Goal: Find contact information: Find contact information

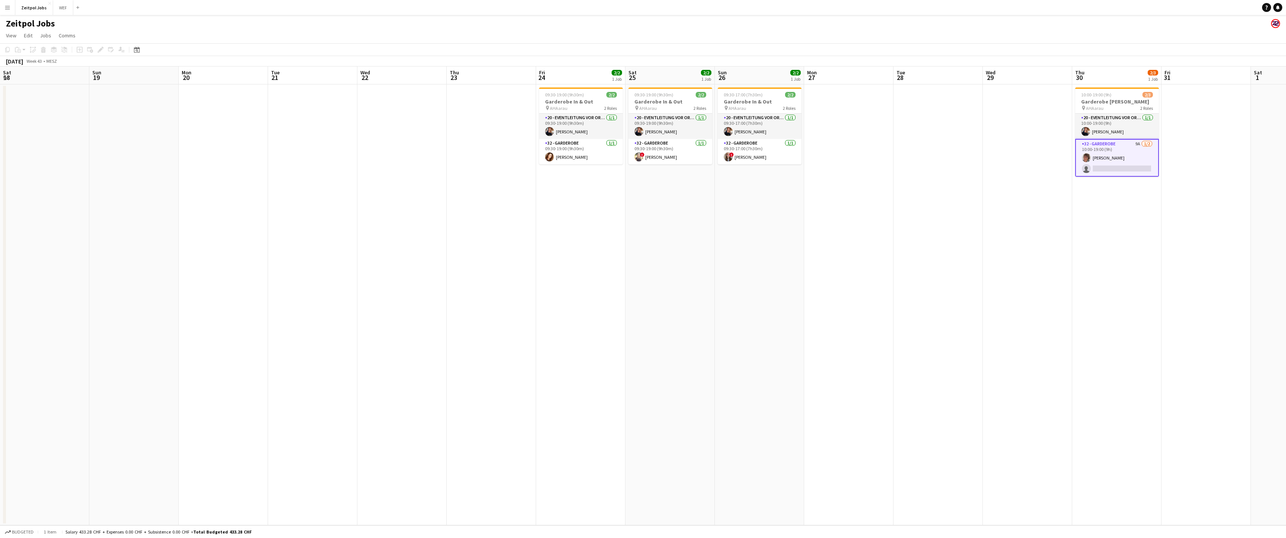
scroll to position [0, 341]
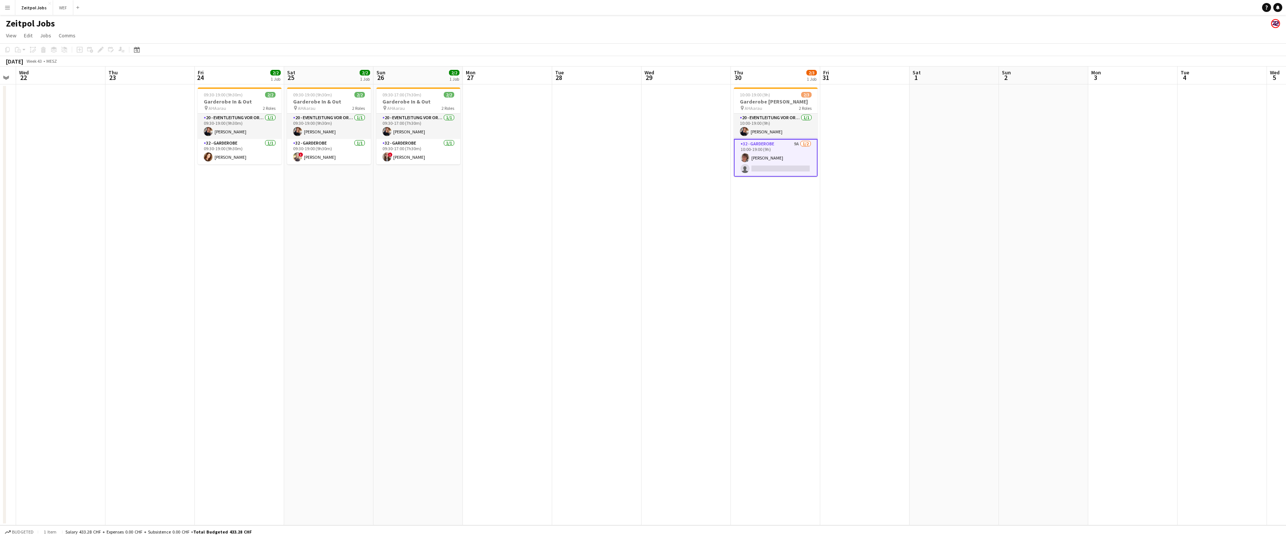
click at [4, 12] on button "Menu" at bounding box center [7, 7] width 15 height 15
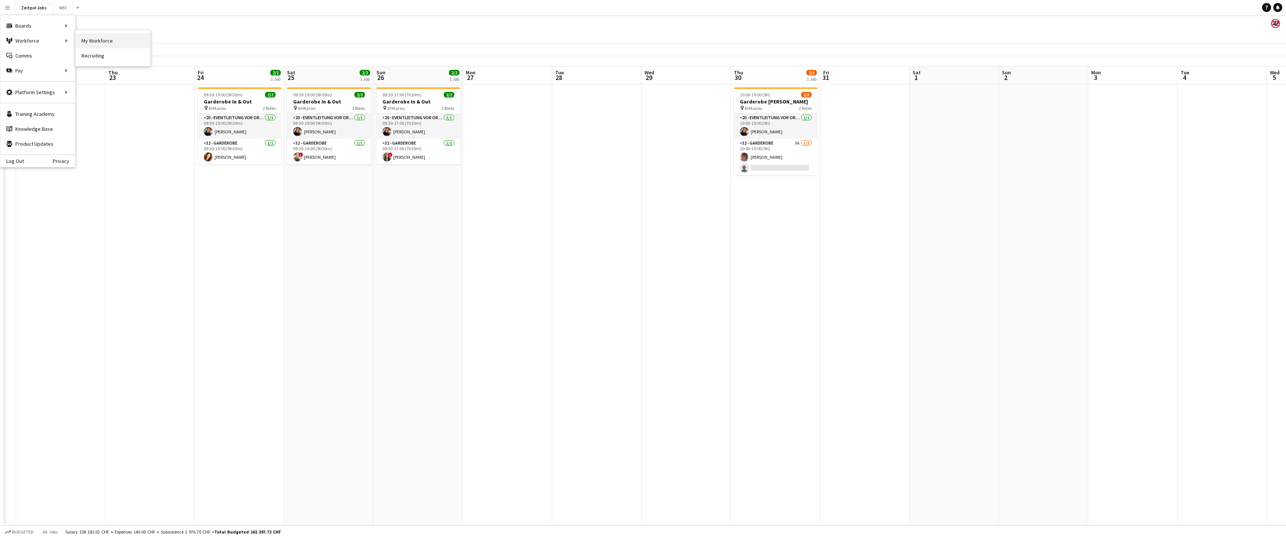
click at [118, 40] on link "My Workforce" at bounding box center [113, 40] width 75 height 15
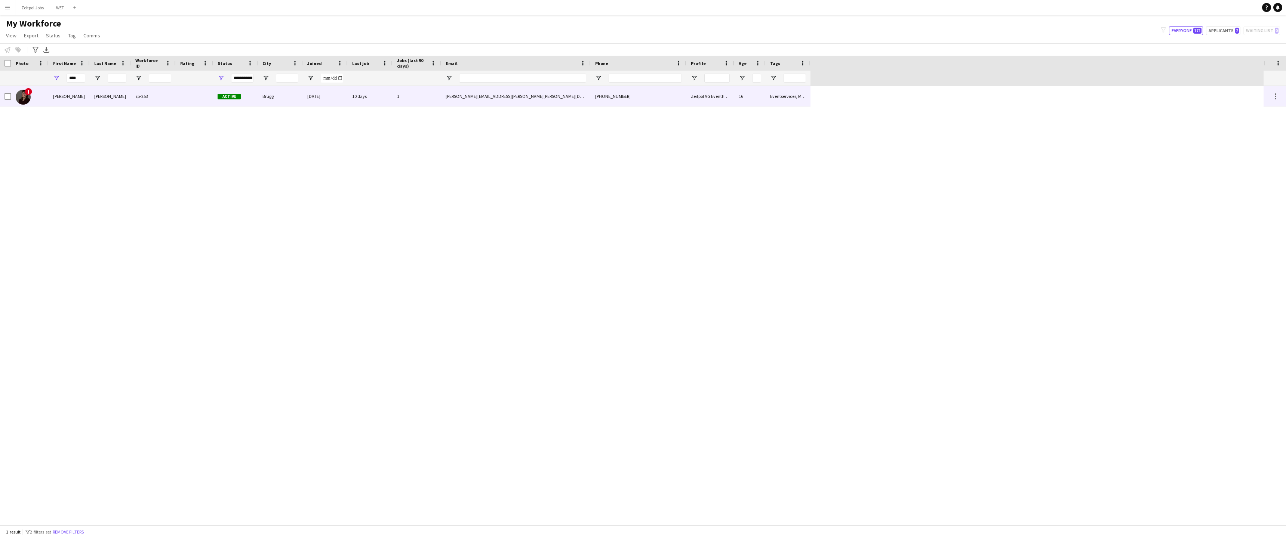
click at [70, 100] on div "[PERSON_NAME]" at bounding box center [69, 96] width 41 height 21
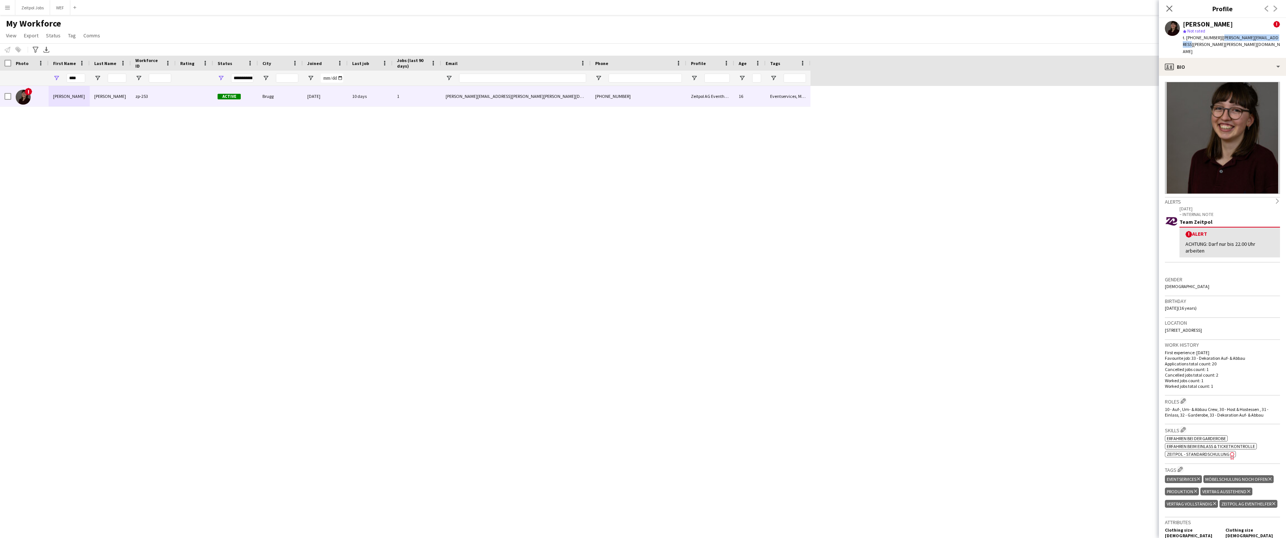
drag, startPoint x: 1216, startPoint y: 37, endPoint x: 1274, endPoint y: 36, distance: 57.2
click at [1274, 36] on div "[PERSON_NAME] ! star Not rated t. [PHONE_NUMBER] | [PERSON_NAME][EMAIL_ADDRESS]…" at bounding box center [1222, 38] width 127 height 40
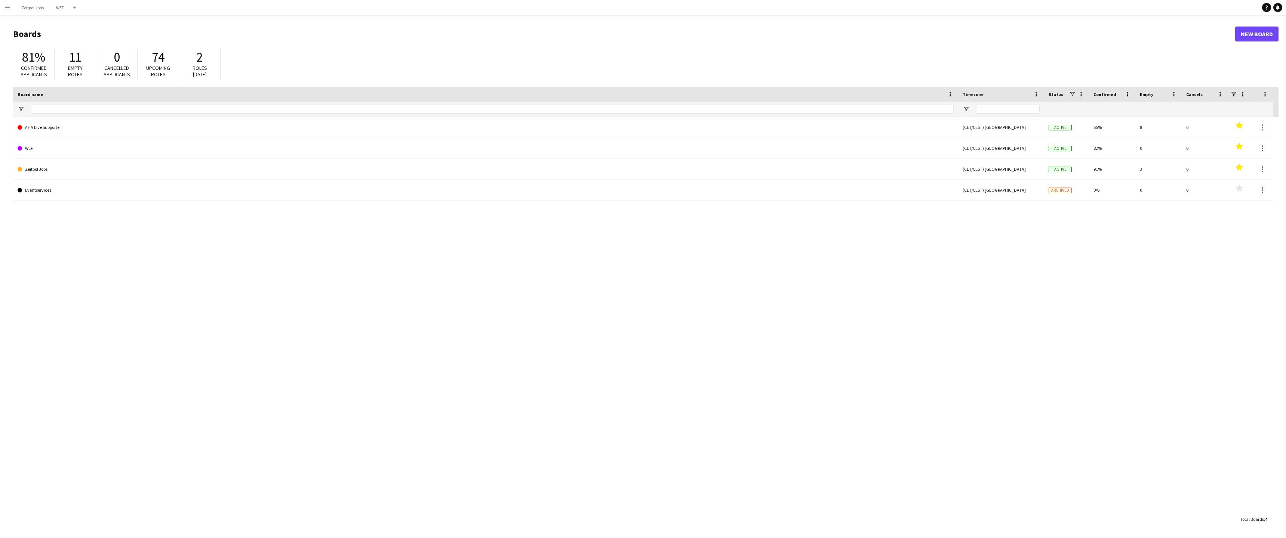
click at [6, 9] on app-icon "Menu" at bounding box center [7, 7] width 6 height 6
click at [96, 37] on link "My Workforce" at bounding box center [113, 40] width 75 height 15
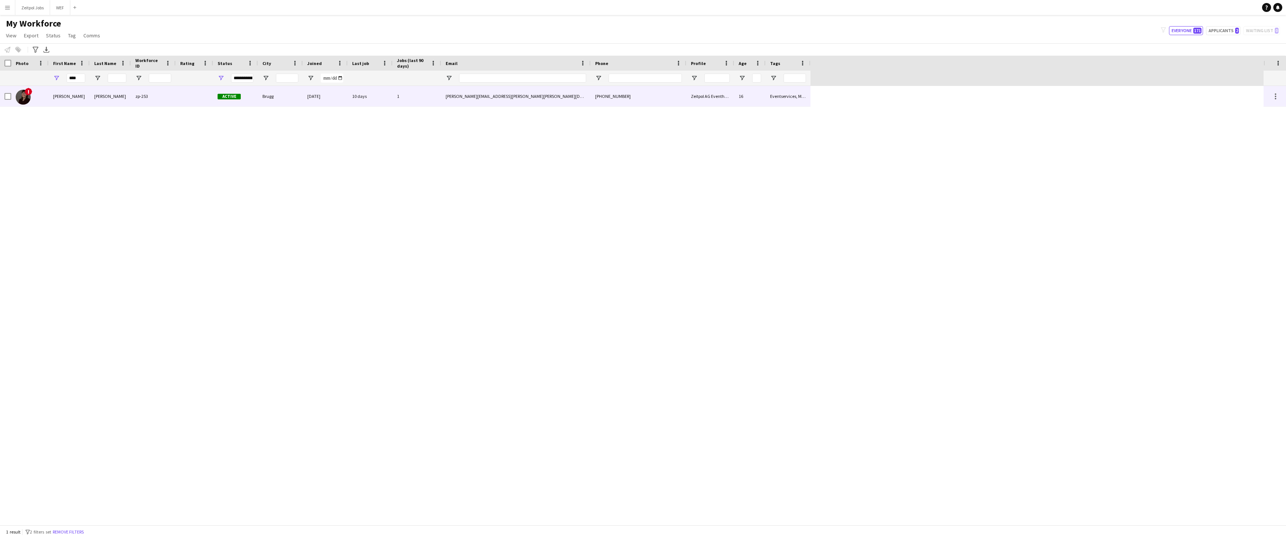
click at [182, 99] on div at bounding box center [194, 96] width 37 height 21
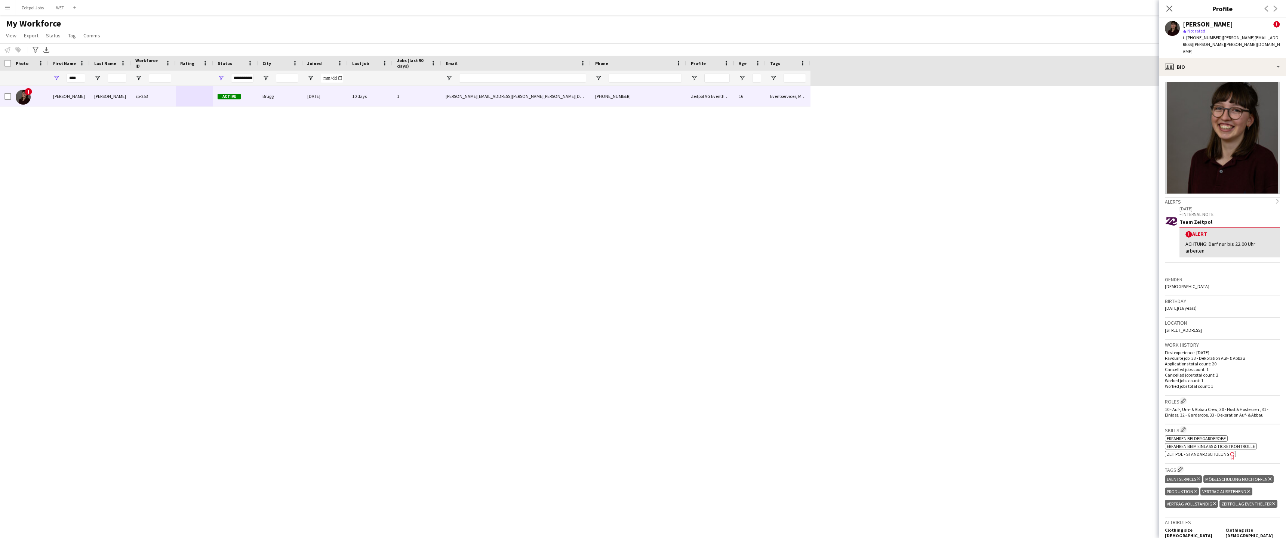
click at [1218, 37] on span "| jojo.mayer.vera@outlook.de" at bounding box center [1231, 44] width 97 height 19
drag, startPoint x: 1216, startPoint y: 37, endPoint x: 1272, endPoint y: 38, distance: 56.1
click at [1272, 38] on div "[PERSON_NAME] ! star Not rated t. [PHONE_NUMBER] | [PERSON_NAME][EMAIL_ADDRESS]…" at bounding box center [1222, 38] width 127 height 40
copy span "[PERSON_NAME][EMAIL_ADDRESS][PERSON_NAME][PERSON_NAME][DOMAIN_NAME]"
